Goal: Task Accomplishment & Management: Manage account settings

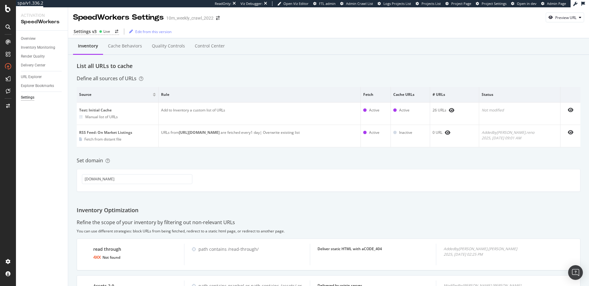
click at [333, 65] on div "List all URLs to cache" at bounding box center [328, 66] width 503 height 8
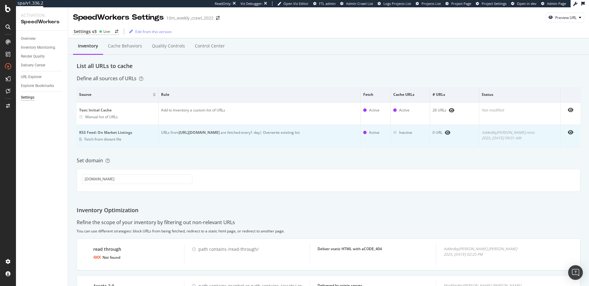
click at [219, 134] on b "https://www.realtor.com/realestateandhomes-detail/sitemap-rss-price/rss-price-i…" at bounding box center [199, 132] width 41 height 5
click at [219, 133] on b "[URL][DOMAIN_NAME]" at bounding box center [199, 132] width 41 height 5
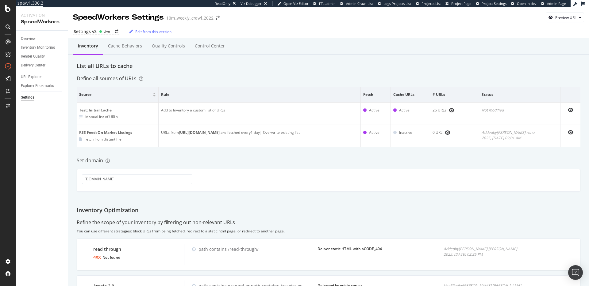
click at [288, 151] on div "Inventory Cache behaviors Quality Controls Control Center List all URLs to cach…" at bounding box center [328, 202] width 521 height 329
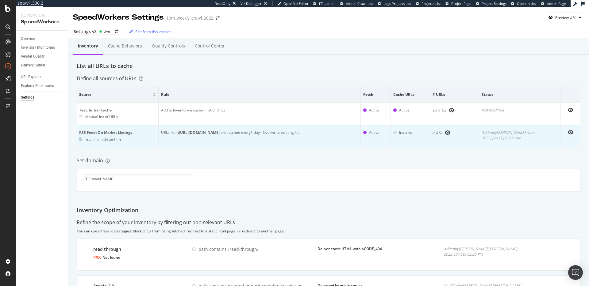
drag, startPoint x: 179, startPoint y: 133, endPoint x: 347, endPoint y: 133, distance: 167.4
click at [347, 133] on div "URLs from https://www.realtor.com/realestateandhomes-detail/sitemap-rss-price/r…" at bounding box center [259, 133] width 197 height 6
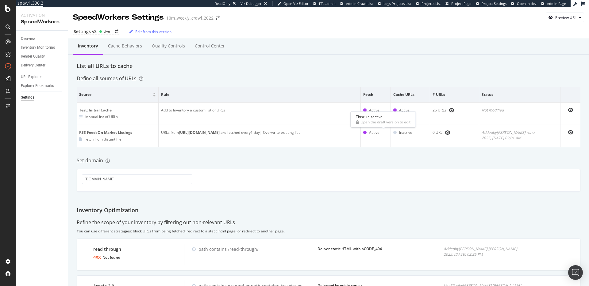
copy b "[URL][DOMAIN_NAME]"
click at [268, 157] on div "Set domain" at bounding box center [328, 160] width 503 height 7
click at [278, 79] on div "Define all sources of URLs" at bounding box center [328, 78] width 503 height 7
click at [273, 79] on div "Define all sources of URLs" at bounding box center [328, 78] width 503 height 7
click at [136, 51] on div "Cache behaviors" at bounding box center [125, 46] width 44 height 17
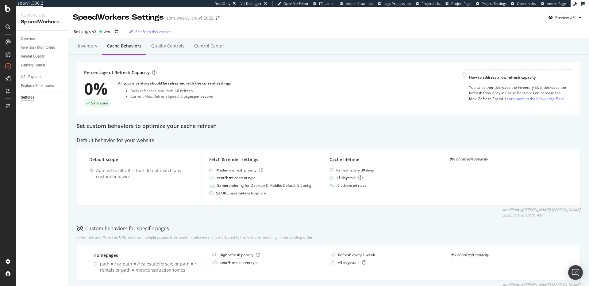
click at [169, 48] on div "Quality Controls" at bounding box center [167, 46] width 33 height 6
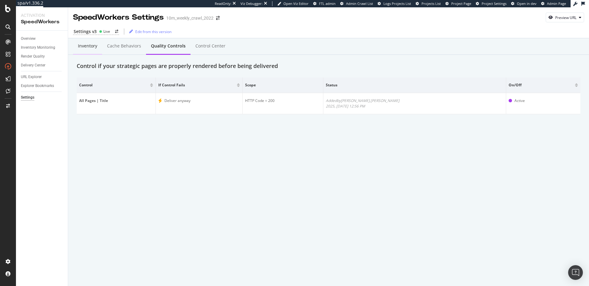
click at [89, 48] on div "Inventory" at bounding box center [87, 46] width 19 height 6
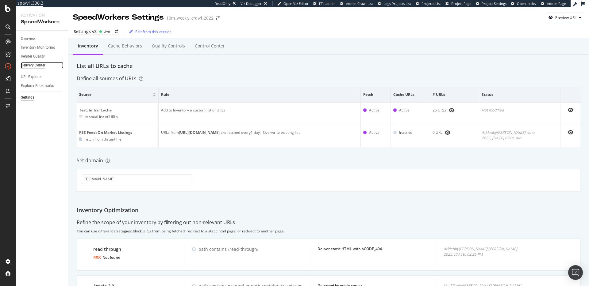
click at [43, 67] on div "Delivery Center" at bounding box center [33, 65] width 25 height 6
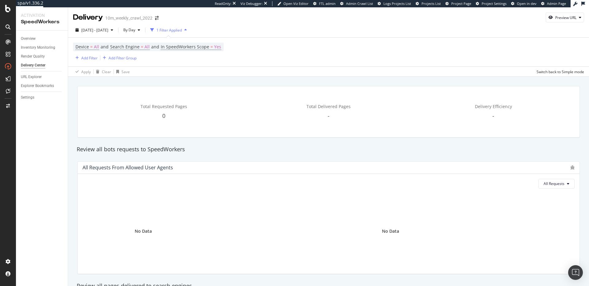
click at [230, 77] on div "2025 Jul. 22nd - Aug. 18th By Day 1 Filter Applied Device = All and Search Engi…" at bounding box center [328, 50] width 521 height 54
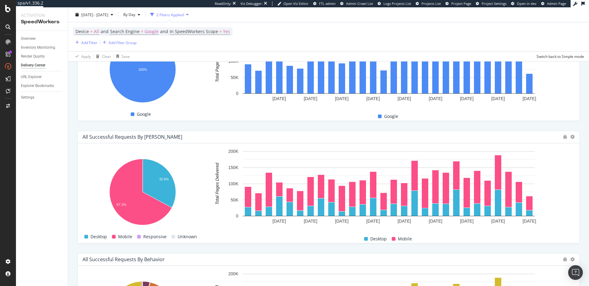
scroll to position [533, 0]
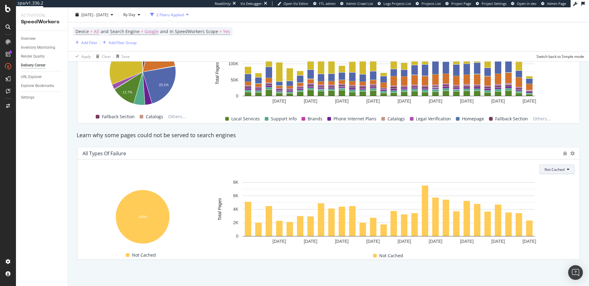
click at [566, 170] on icon at bounding box center [567, 170] width 2 height 4
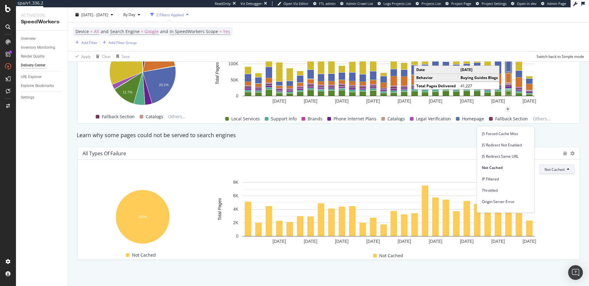
click at [483, 45] on div "Device = All and Search Engine = Google and In SpeedWorkers Scope = Yes Add Fil…" at bounding box center [328, 36] width 511 height 29
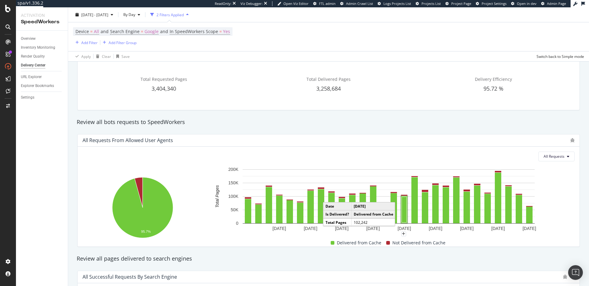
scroll to position [0, 0]
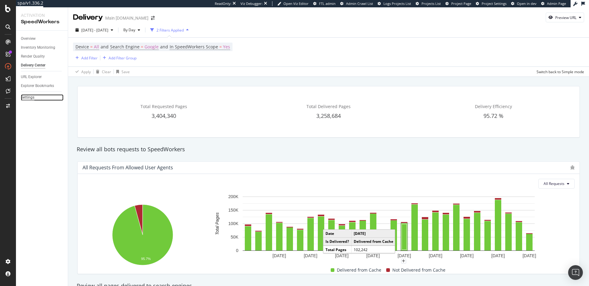
click at [29, 96] on div "Settings" at bounding box center [27, 97] width 13 height 6
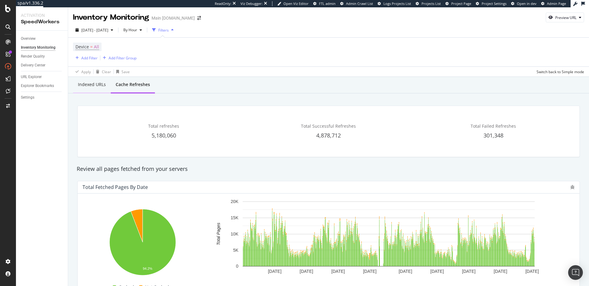
click at [90, 86] on div "Indexed URLs" at bounding box center [92, 85] width 28 height 6
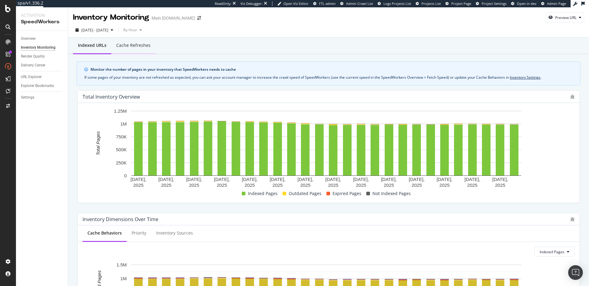
click at [144, 48] on div "Cache refreshes" at bounding box center [133, 45] width 34 height 6
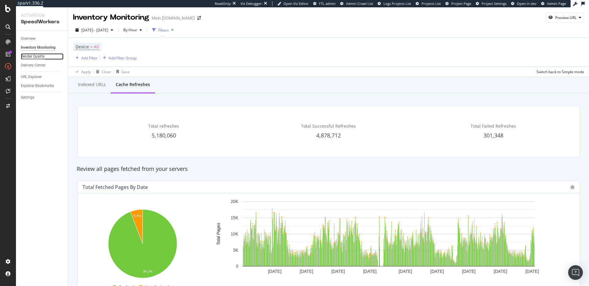
click at [35, 55] on div "Render Quality" at bounding box center [33, 56] width 24 height 6
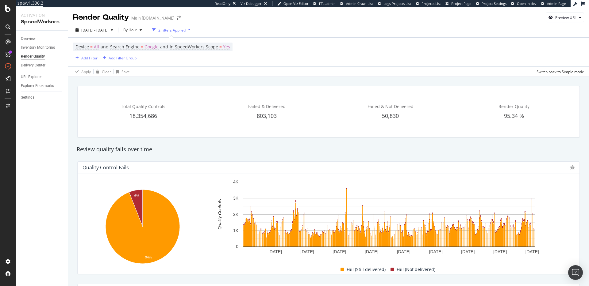
click at [206, 150] on div "Review quality fails over time" at bounding box center [328, 150] width 509 height 8
click at [129, 151] on div "Review quality fails over time" at bounding box center [328, 150] width 509 height 8
click at [198, 148] on div "Review quality fails over time" at bounding box center [328, 150] width 509 height 8
